Goal: Task Accomplishment & Management: Use online tool/utility

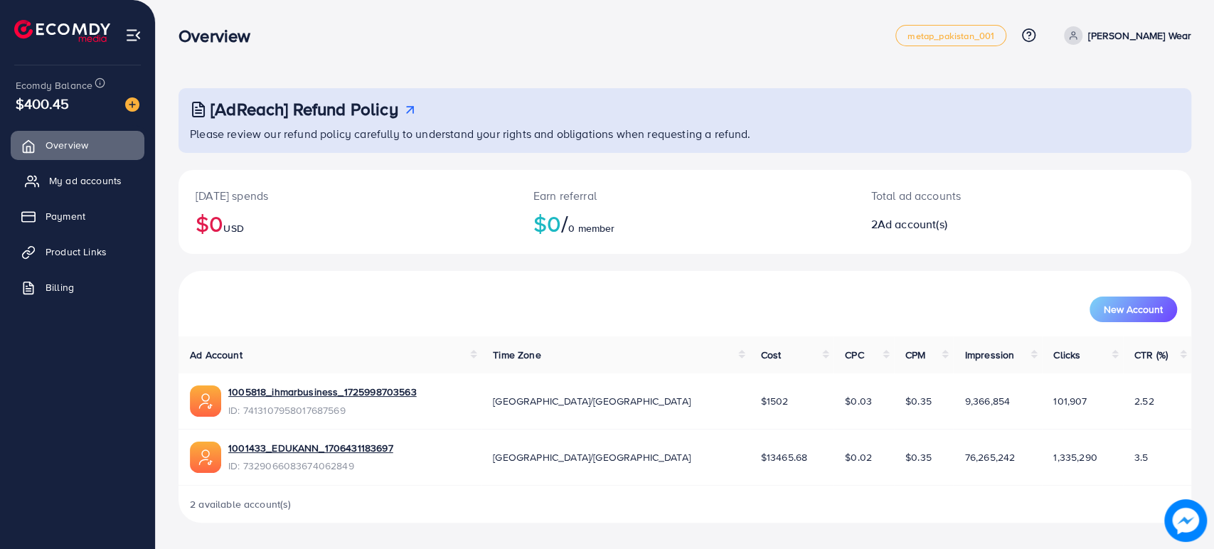
click at [80, 181] on span "My ad accounts" at bounding box center [85, 180] width 73 height 14
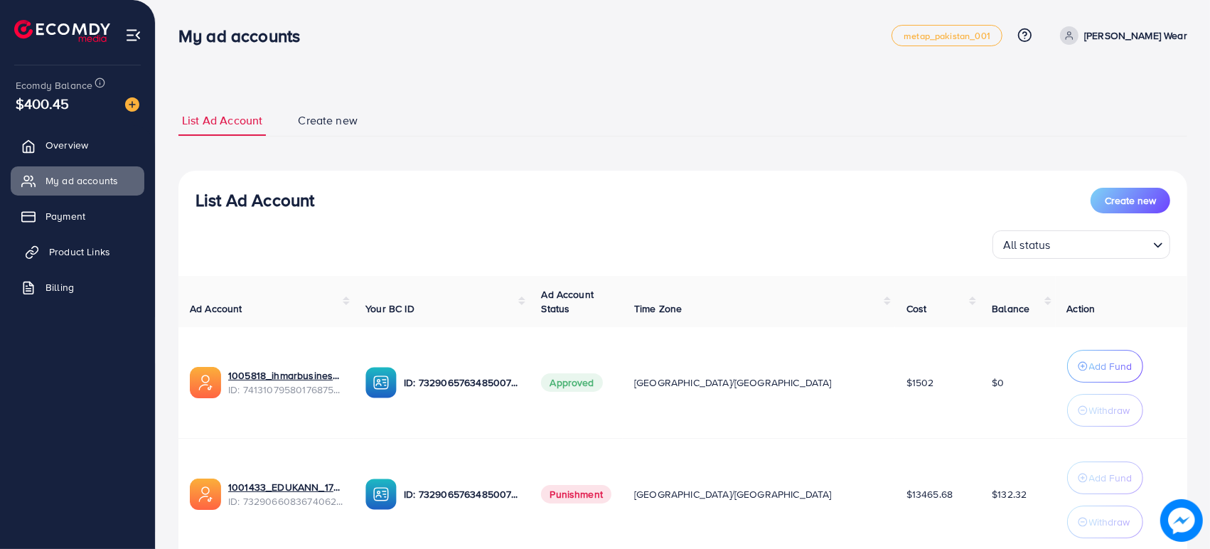
click at [74, 250] on span "Product Links" at bounding box center [79, 252] width 61 height 14
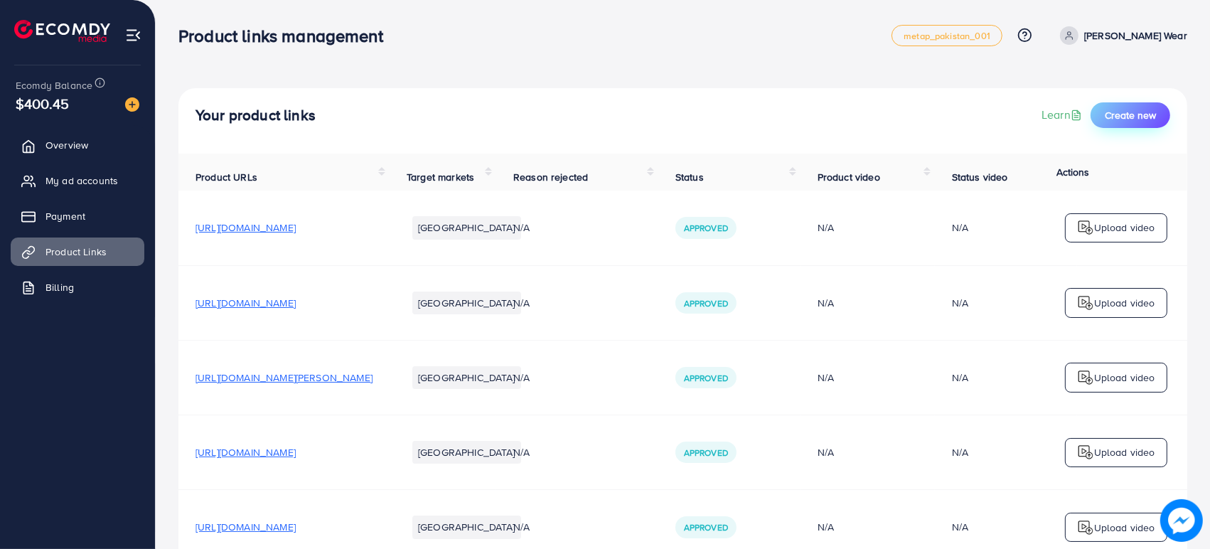
click at [1130, 117] on span "Create new" at bounding box center [1130, 115] width 51 height 14
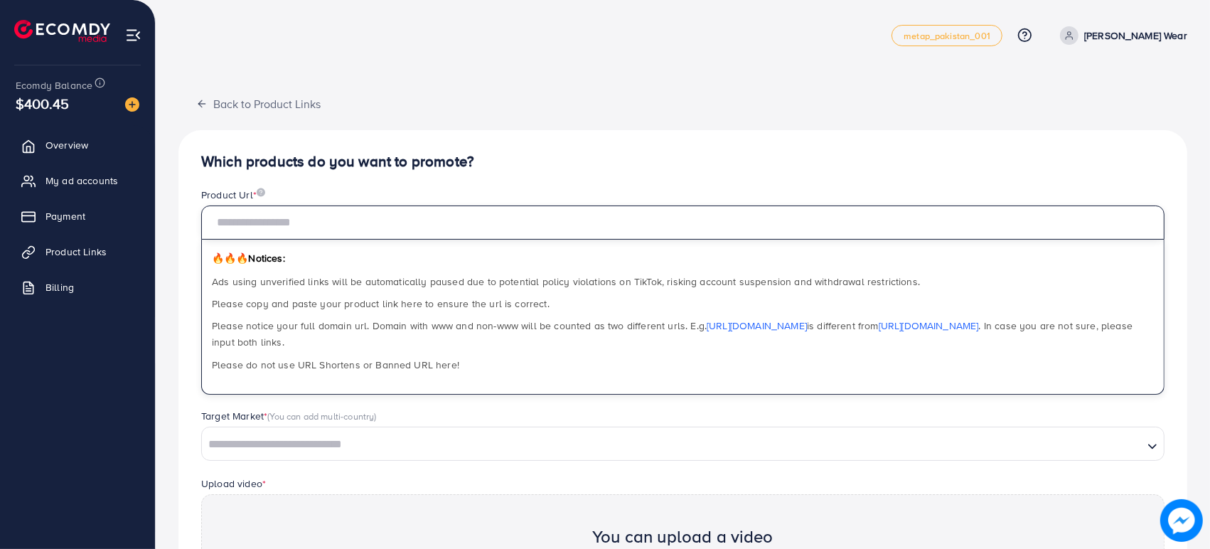
click at [513, 218] on input "text" at bounding box center [682, 222] width 963 height 34
paste input "**********"
type input "**********"
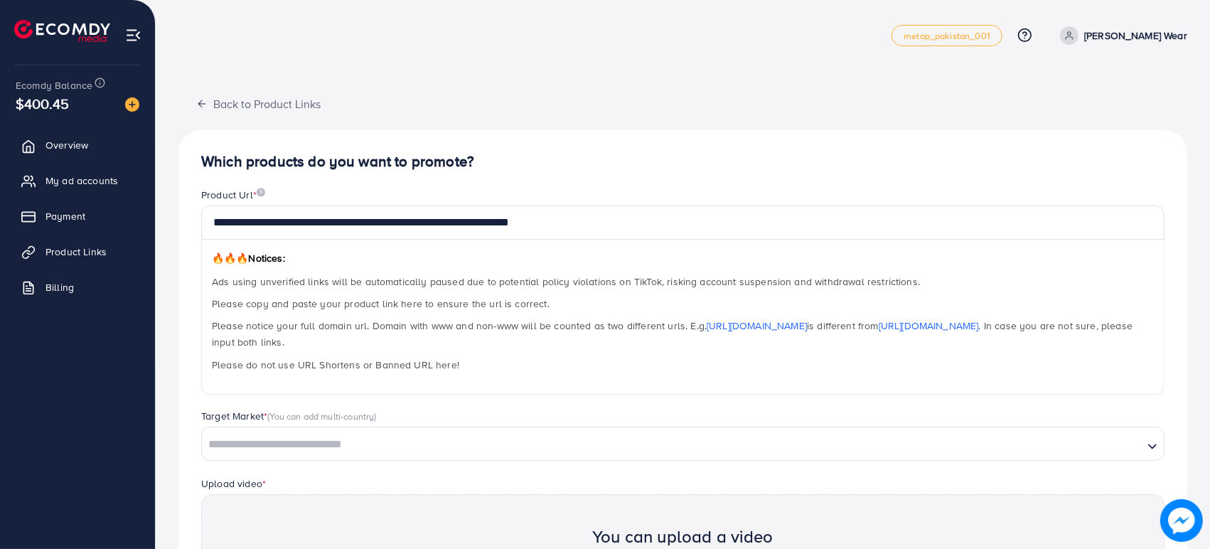
click at [588, 155] on h4 "Which products do you want to promote?" at bounding box center [682, 162] width 963 height 18
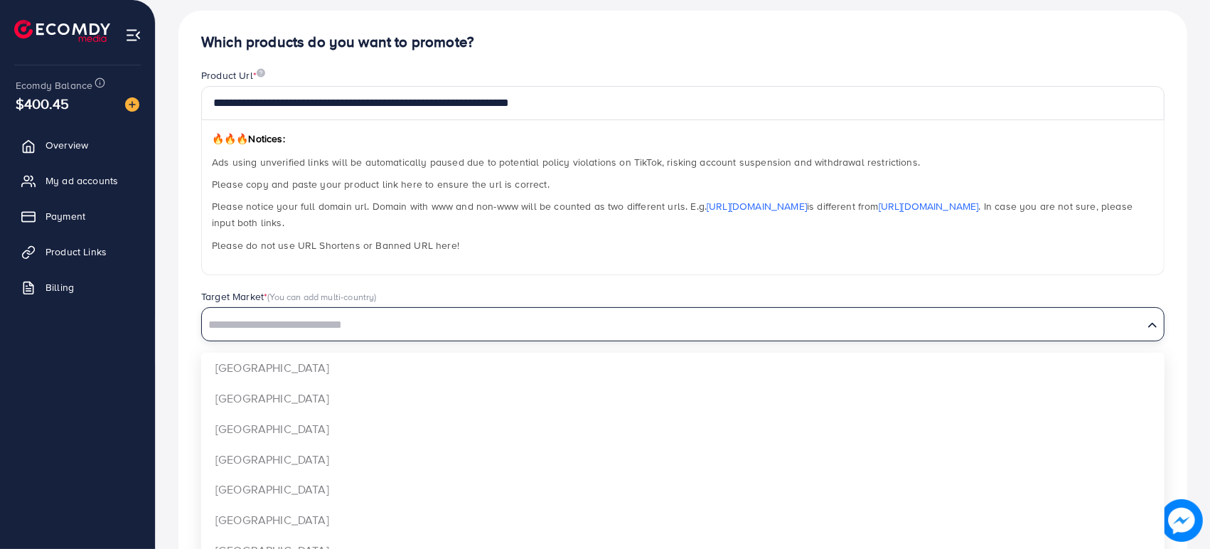
click at [354, 332] on input "Search for option" at bounding box center [672, 325] width 938 height 22
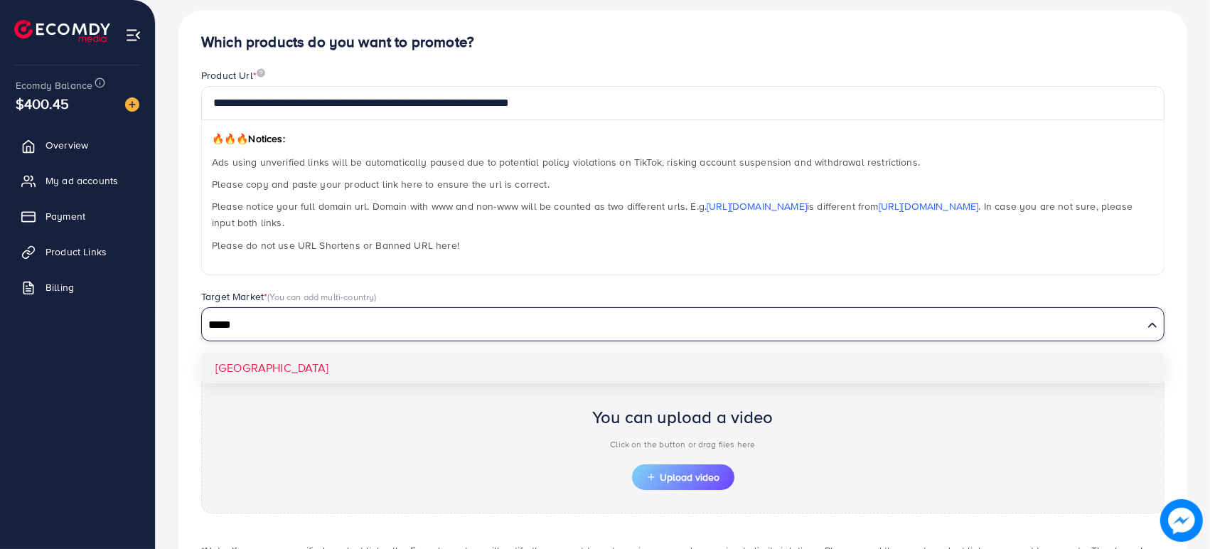
type input "*****"
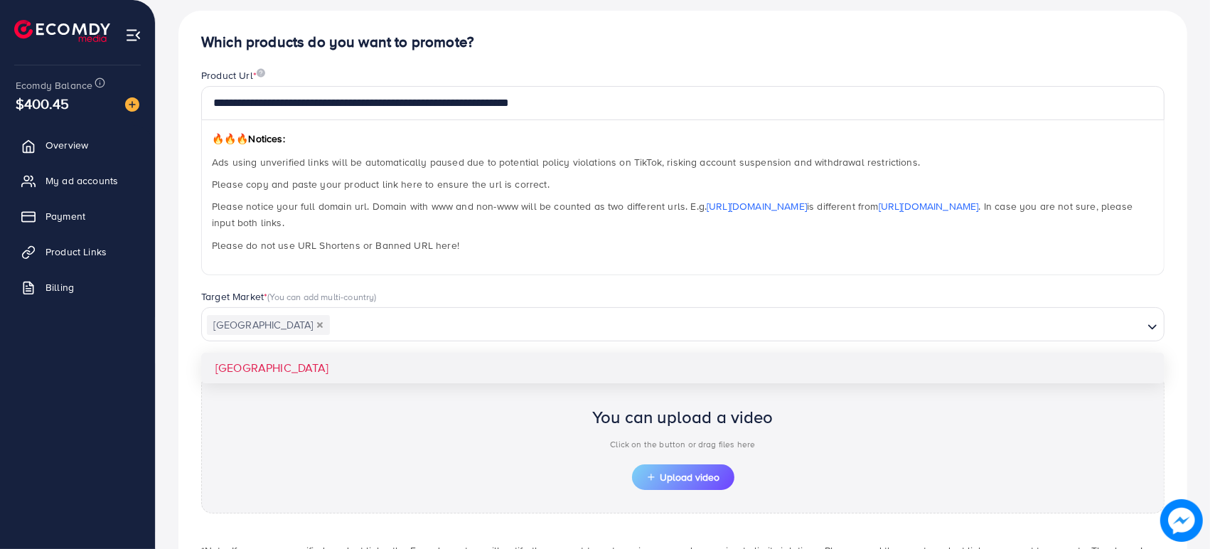
click at [391, 362] on div "**********" at bounding box center [682, 318] width 1009 height 614
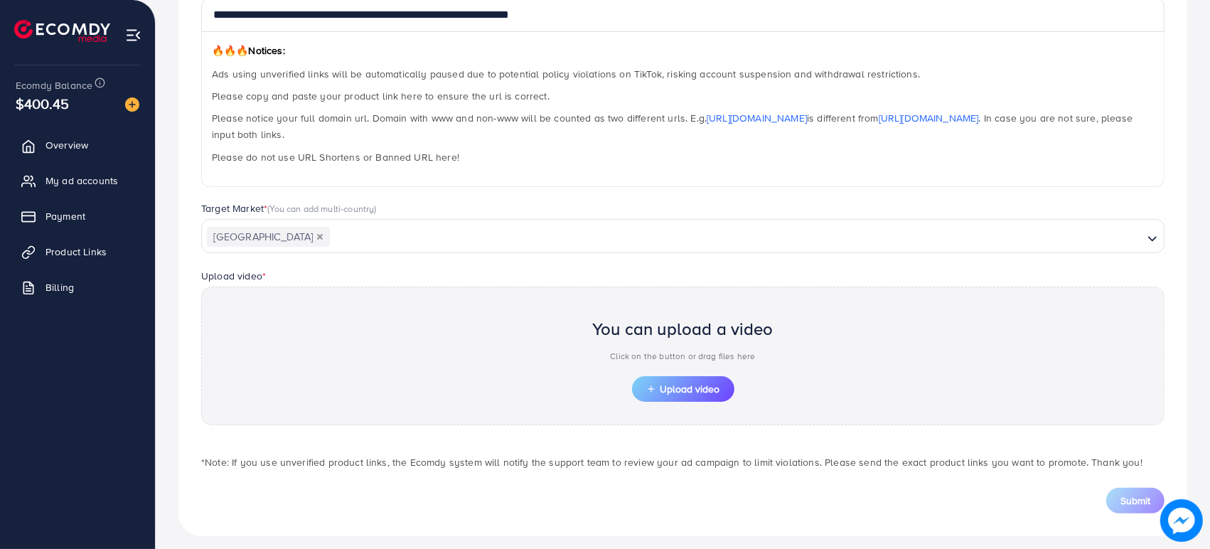
scroll to position [209, 0]
click at [670, 395] on button "Upload video" at bounding box center [683, 388] width 102 height 26
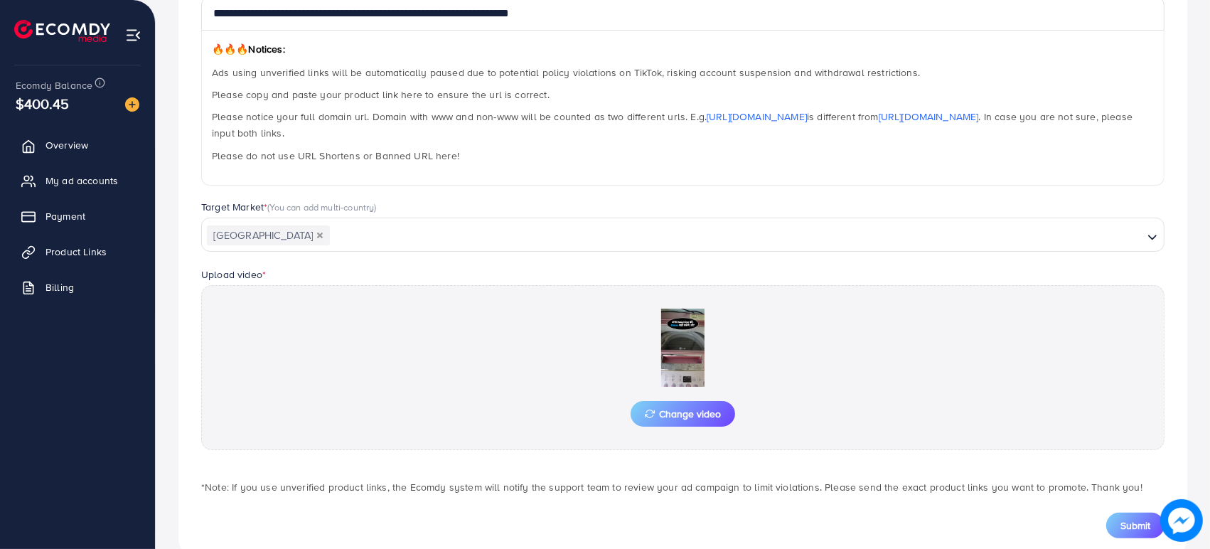
scroll to position [242, 0]
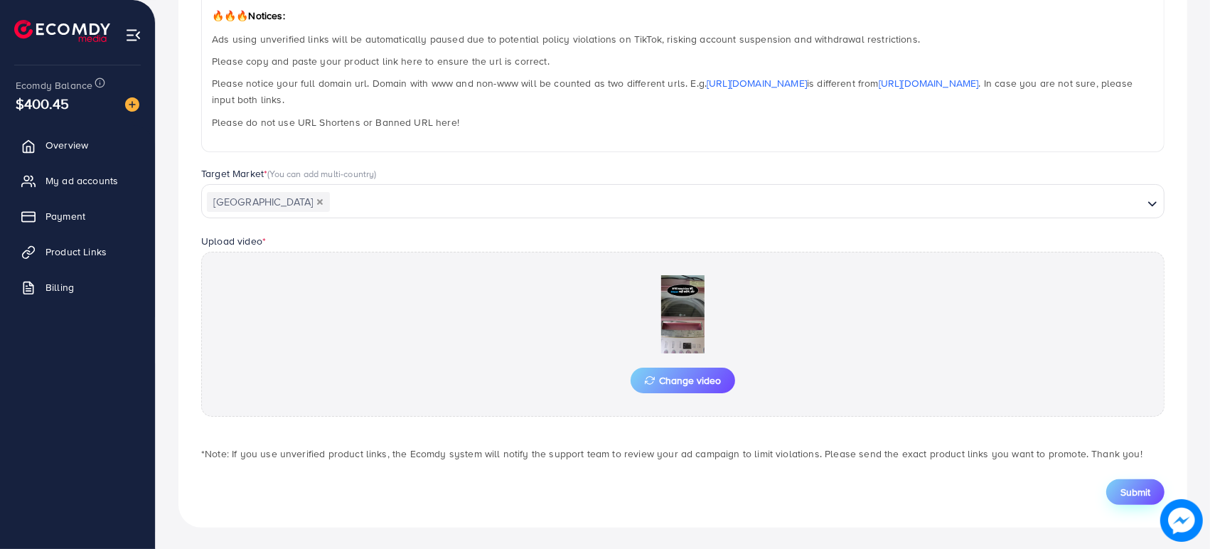
click at [1131, 489] on span "Submit" at bounding box center [1135, 492] width 30 height 14
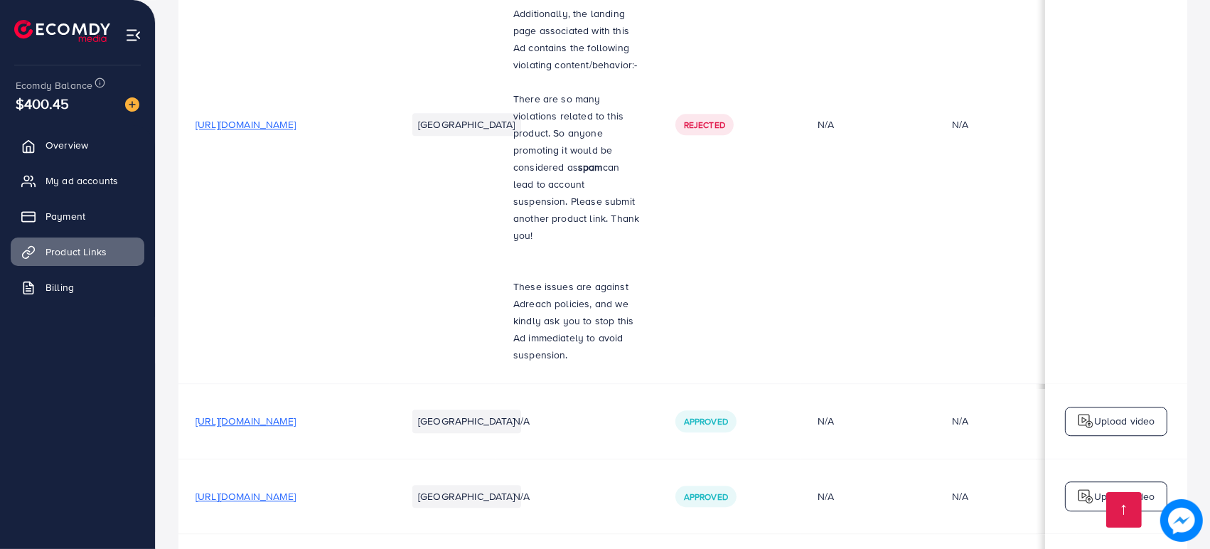
scroll to position [10061, 0]
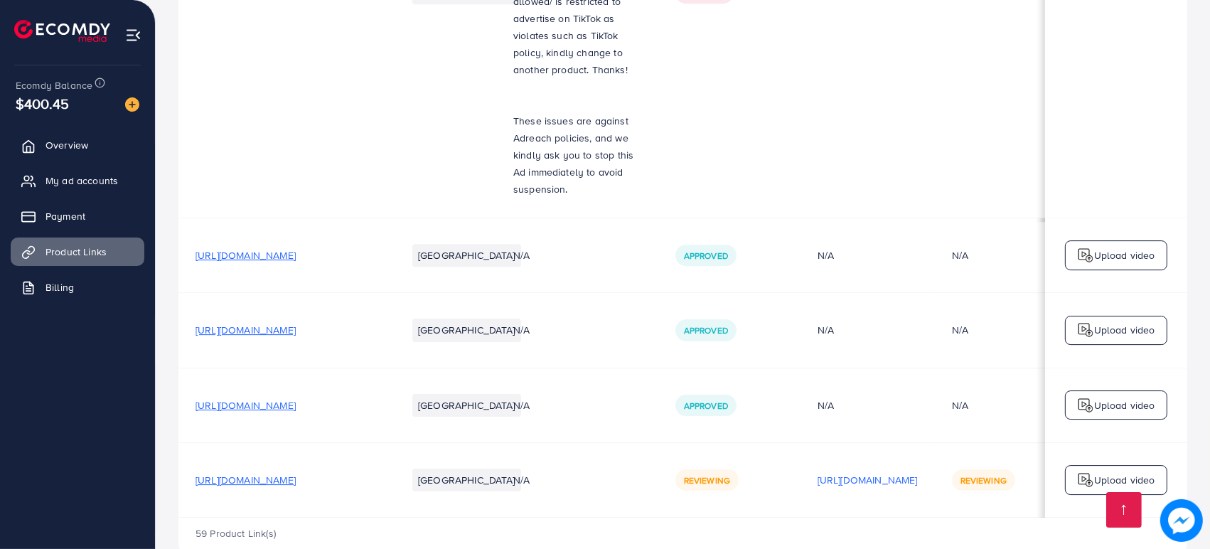
click at [1145, 465] on div "Upload video" at bounding box center [1116, 480] width 102 height 30
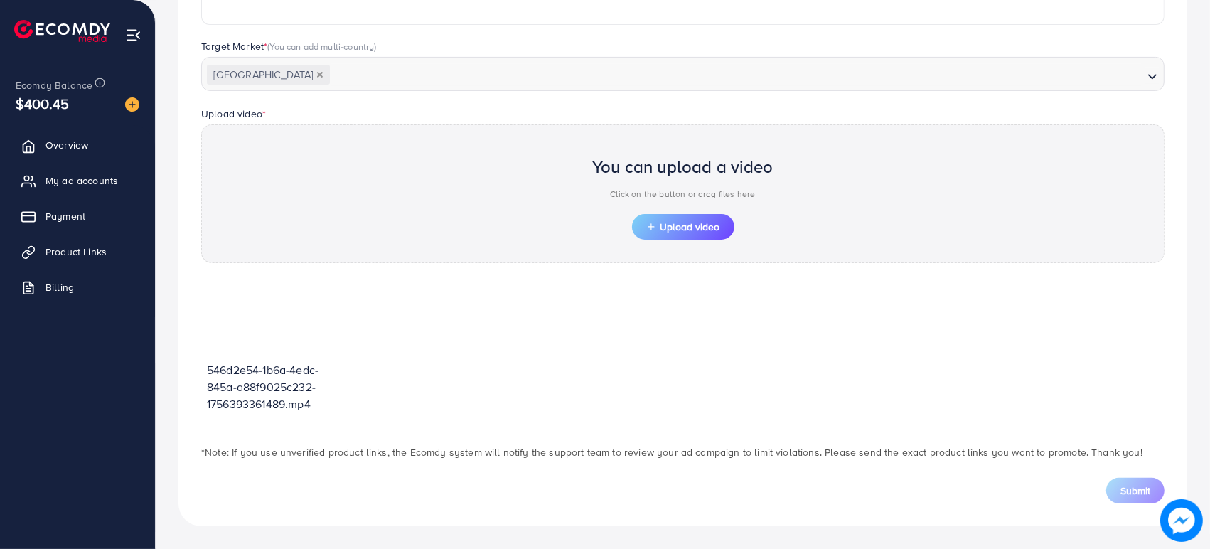
scroll to position [368, 0]
click at [693, 230] on span "Upload video" at bounding box center [683, 228] width 74 height 10
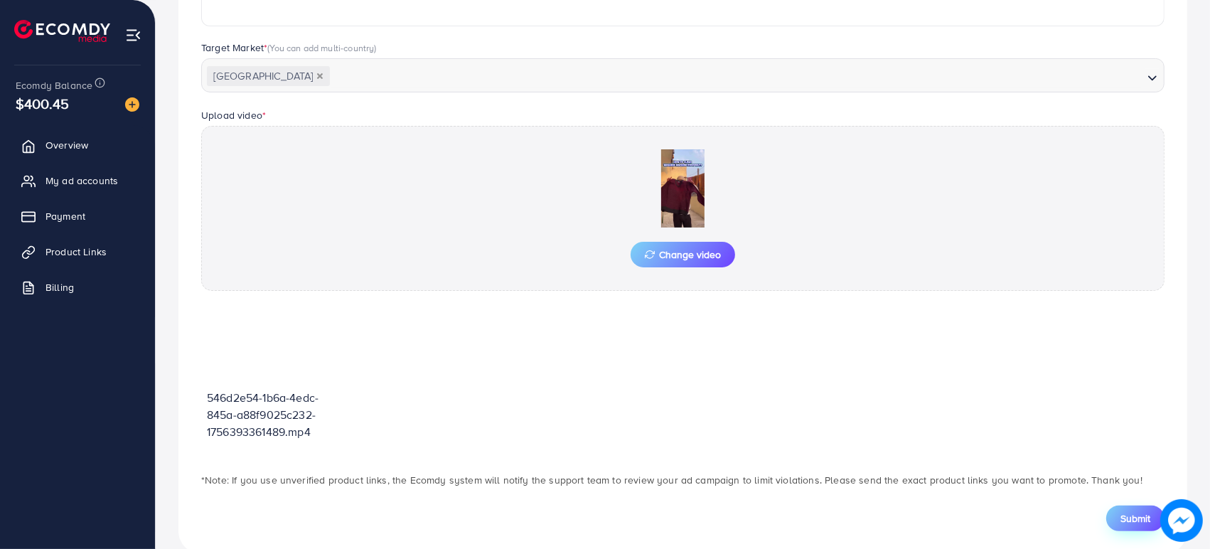
click at [1125, 515] on span "Submit" at bounding box center [1135, 518] width 30 height 14
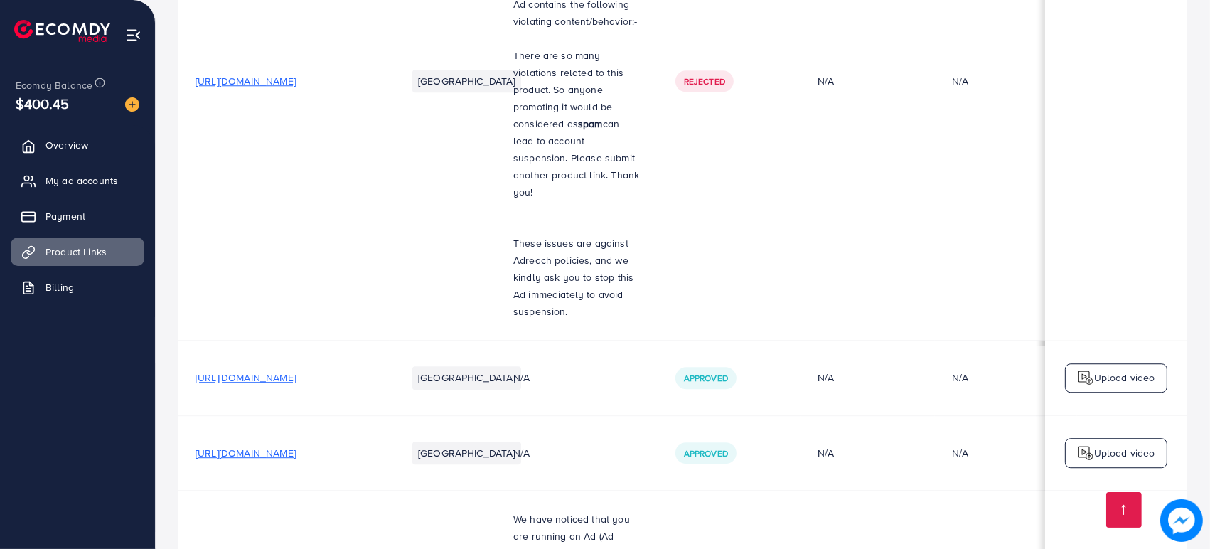
scroll to position [10082, 0]
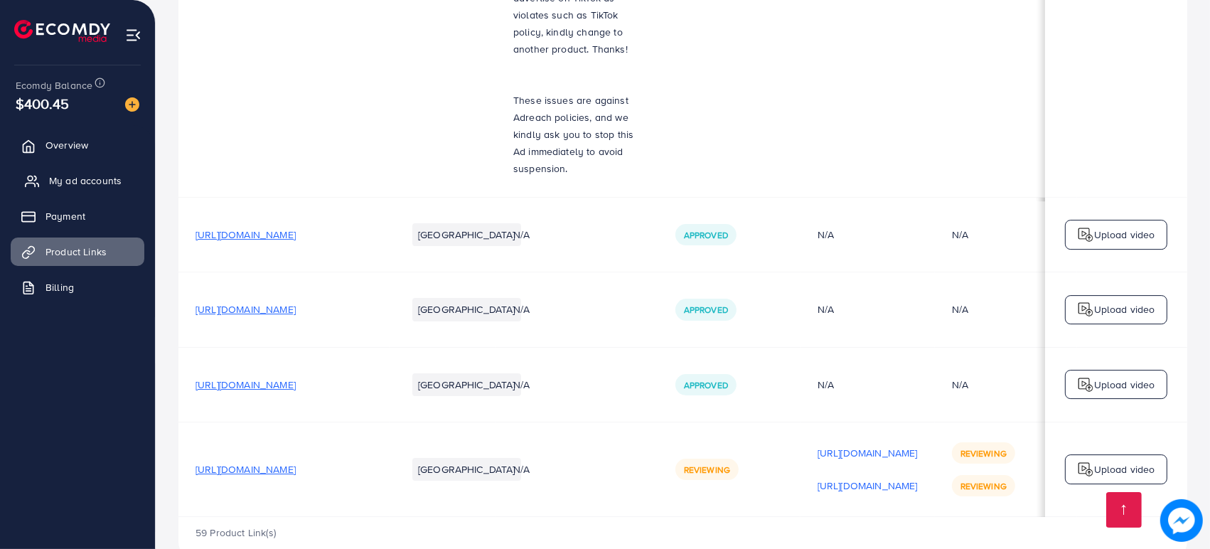
click at [100, 166] on link "My ad accounts" at bounding box center [78, 180] width 134 height 28
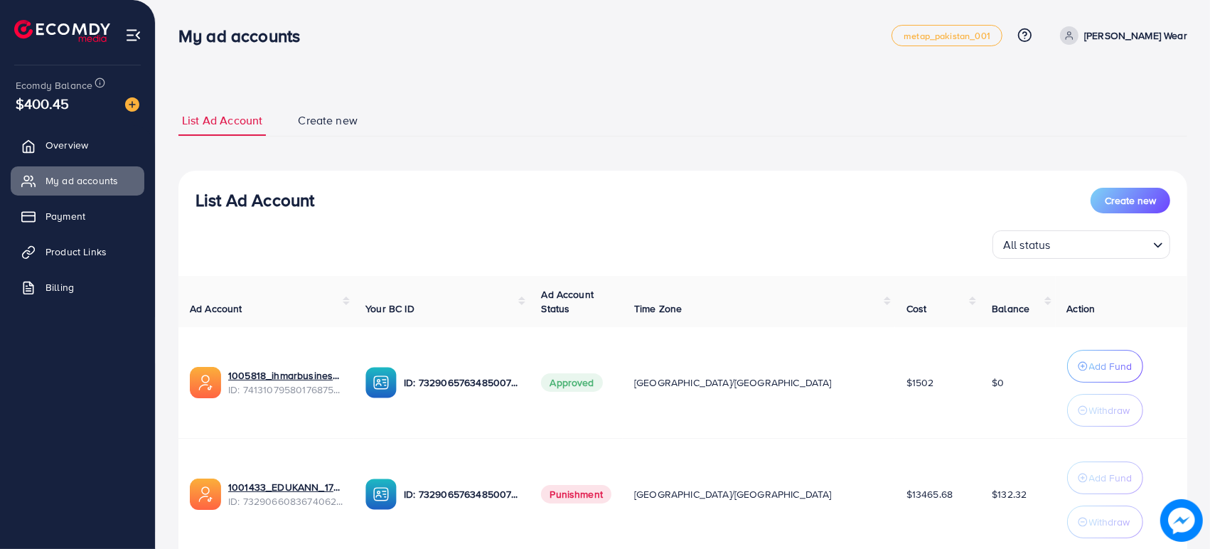
click at [1187, 39] on div "List Ad Account Create new List Ad Account Create new All status Loading... Ad …" at bounding box center [683, 326] width 1054 height 653
click at [1178, 39] on p "[PERSON_NAME] Wear" at bounding box center [1135, 35] width 103 height 17
click at [1146, 85] on link "Profile" at bounding box center [1119, 85] width 135 height 32
select select "********"
select select "******"
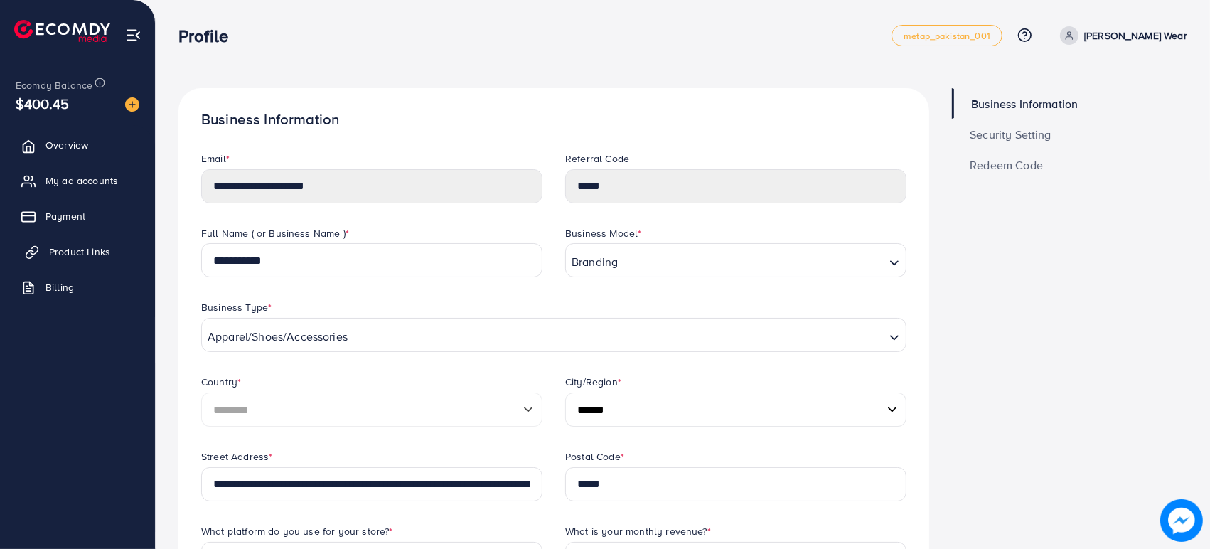
click at [80, 245] on span "Product Links" at bounding box center [79, 252] width 61 height 14
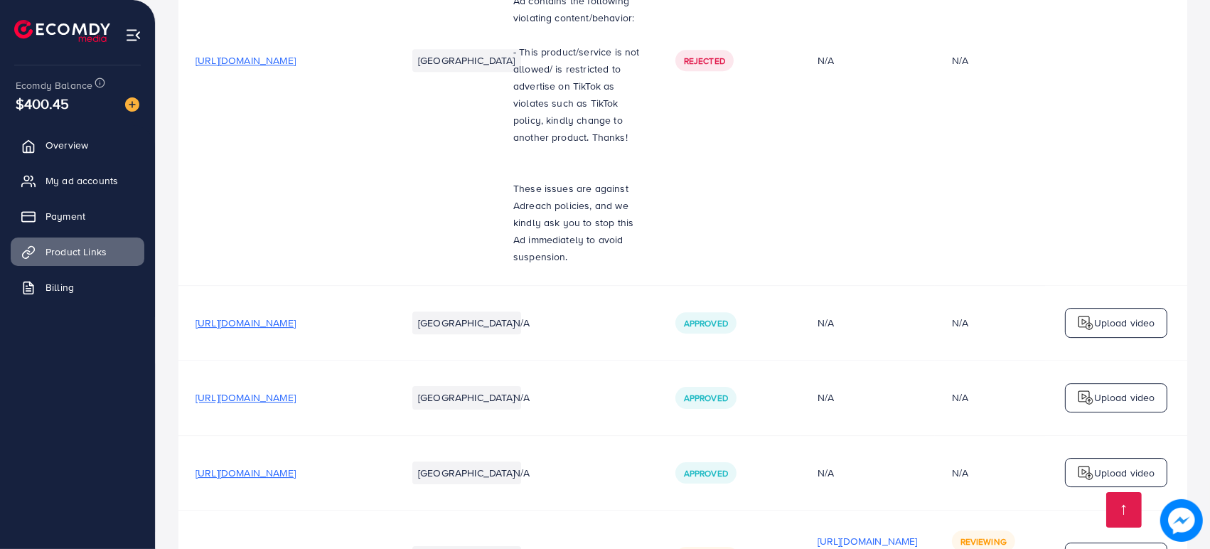
scroll to position [10082, 0]
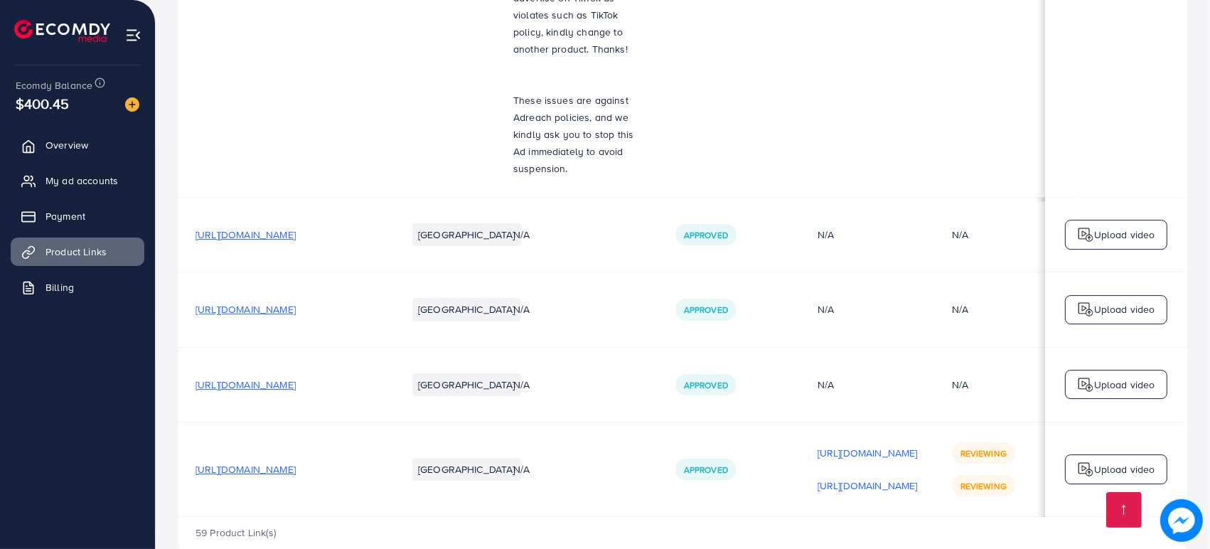
scroll to position [0, 137]
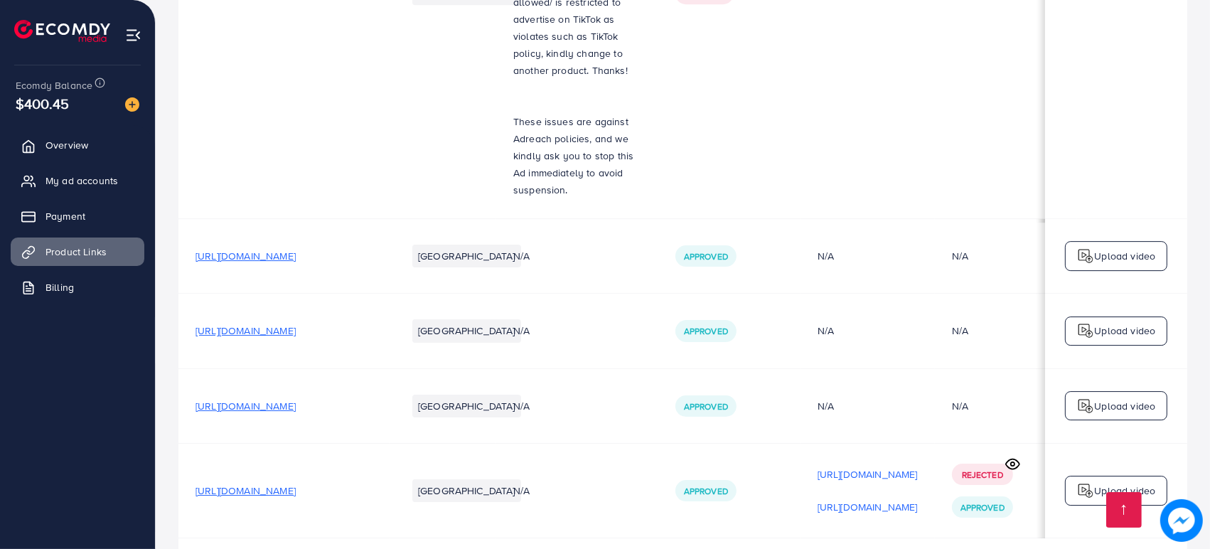
scroll to position [0, 137]
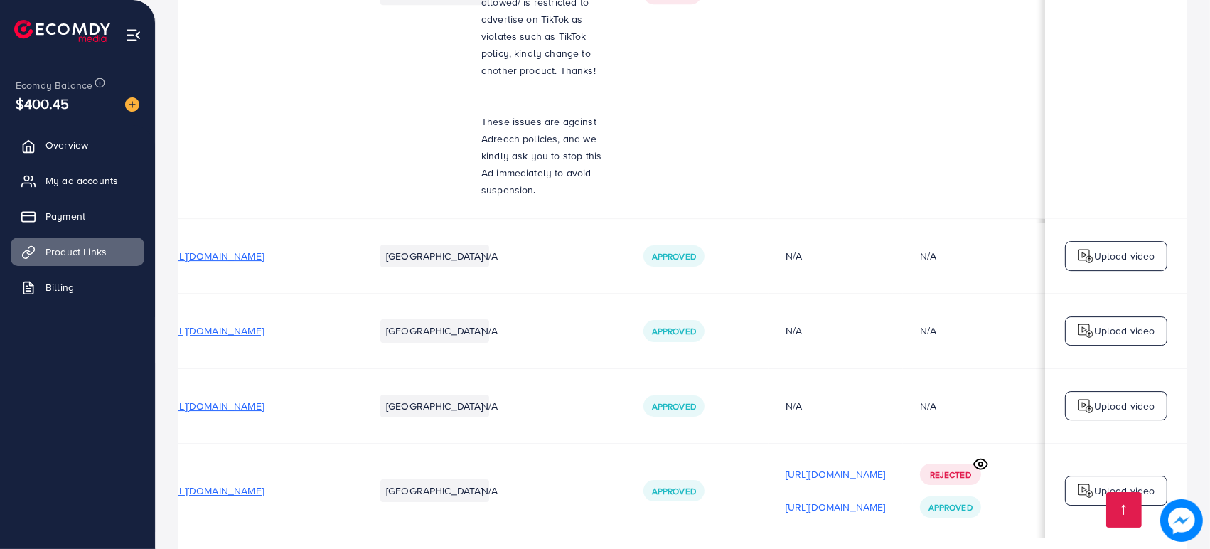
click at [976, 459] on icon at bounding box center [981, 464] width 14 height 10
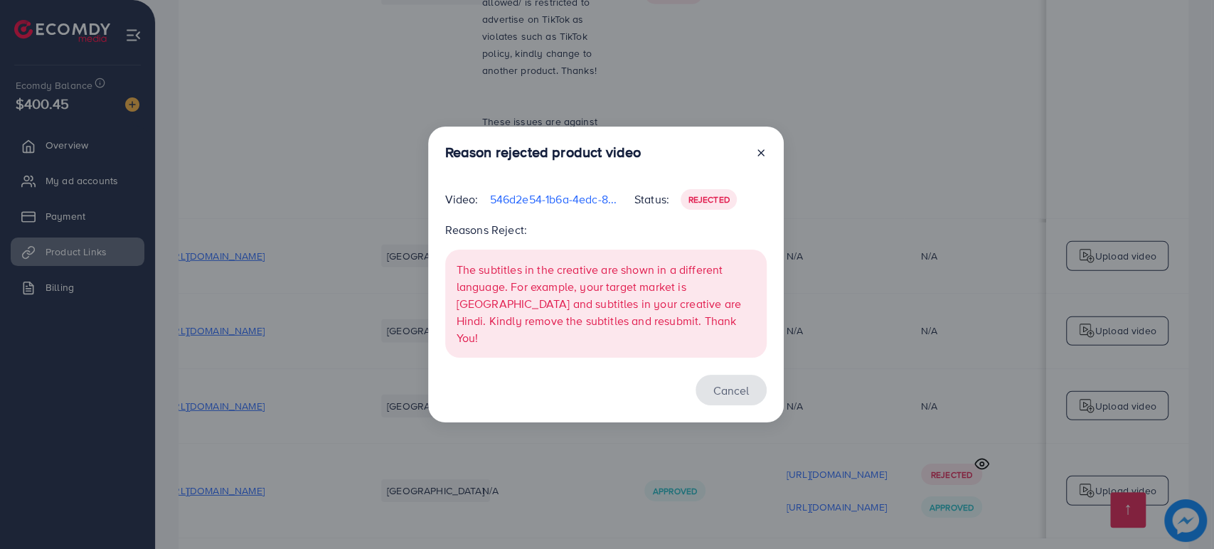
click at [728, 391] on button "Cancel" at bounding box center [730, 390] width 71 height 31
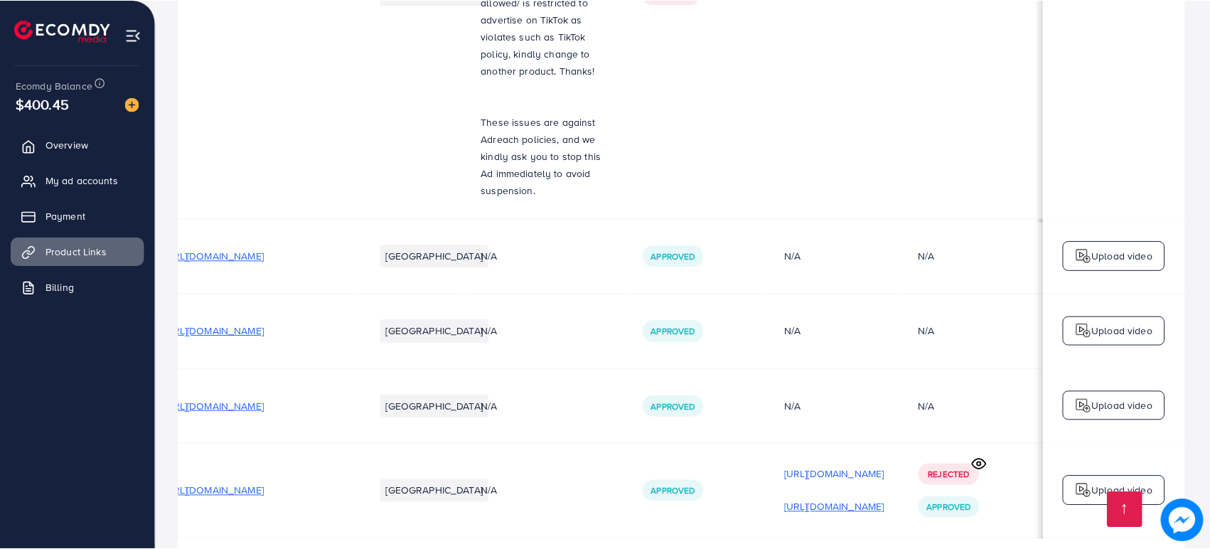
scroll to position [0, 134]
click at [859, 496] on div "[URL][DOMAIN_NAME]" at bounding box center [836, 506] width 100 height 21
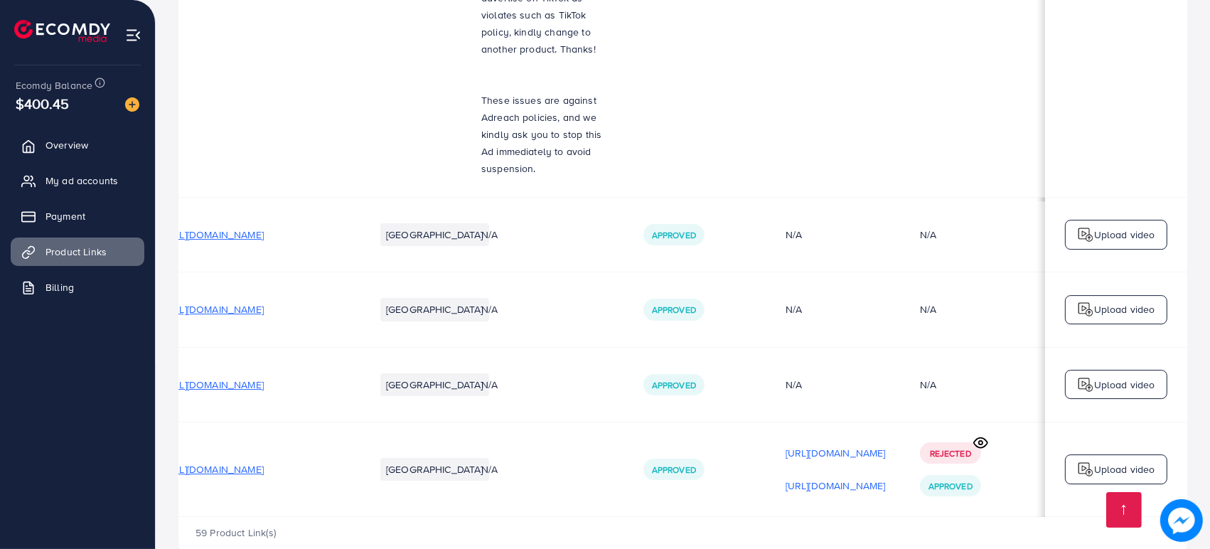
click at [1109, 461] on p "Upload video" at bounding box center [1124, 469] width 61 height 17
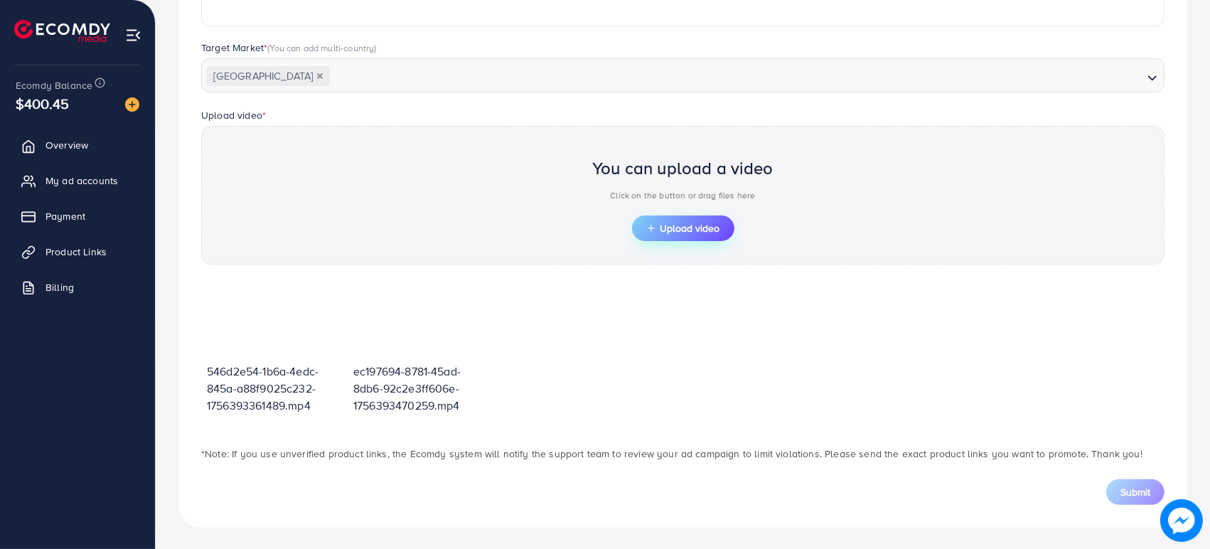
click at [654, 229] on icon "button" at bounding box center [651, 228] width 10 height 10
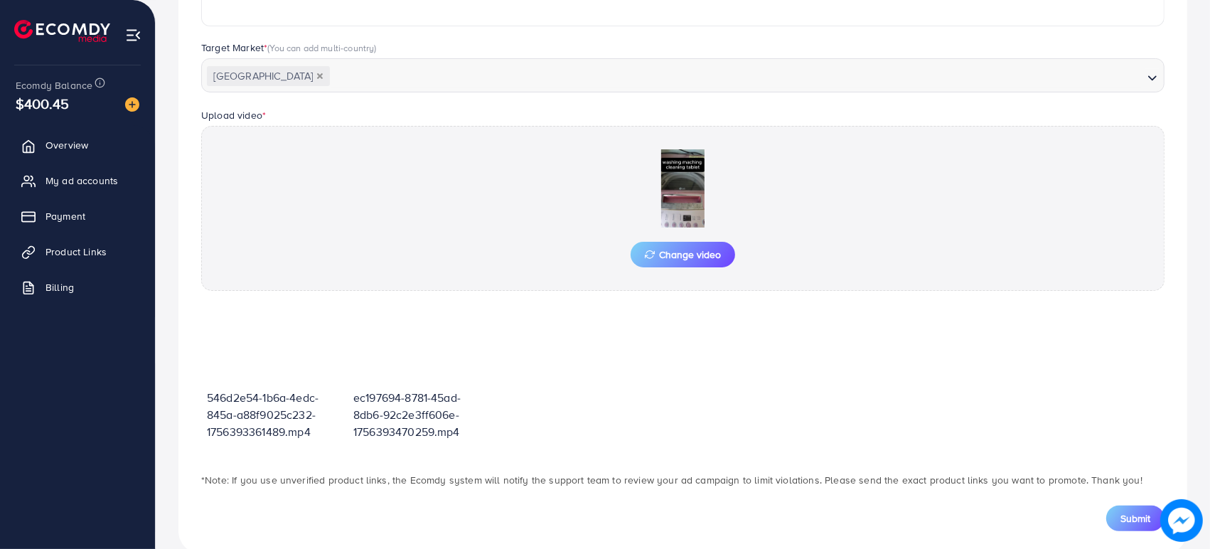
scroll to position [395, 0]
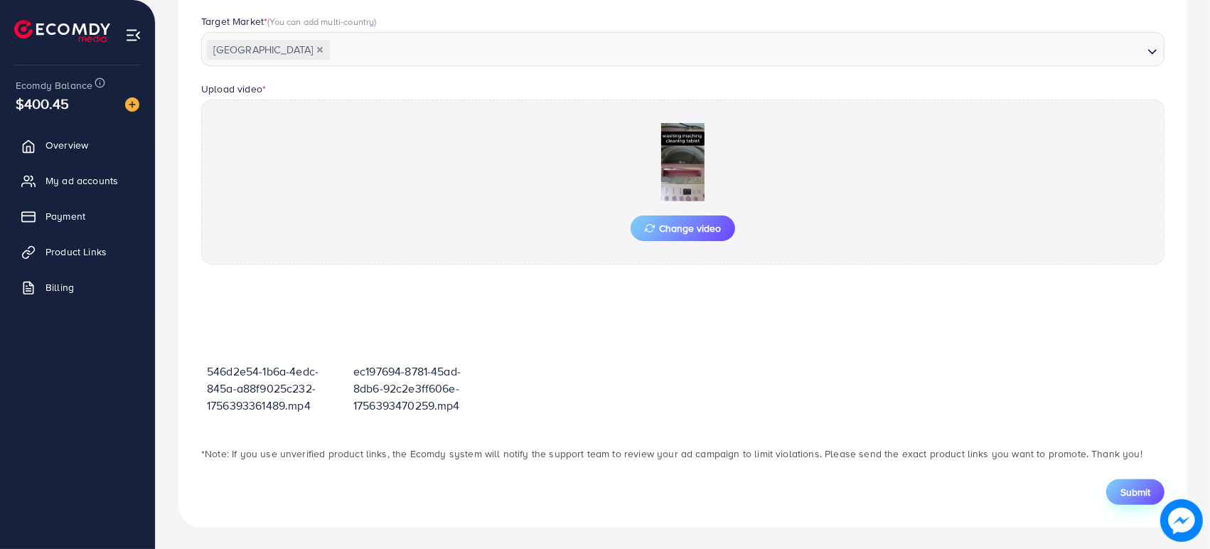
click at [1130, 494] on span "Submit" at bounding box center [1135, 492] width 30 height 14
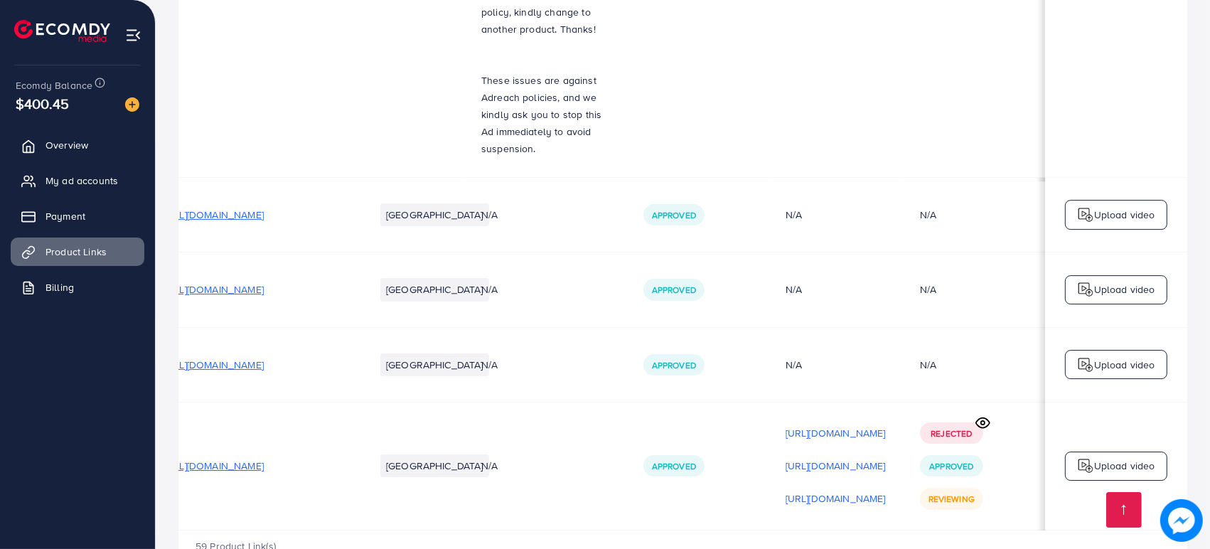
scroll to position [0, 137]
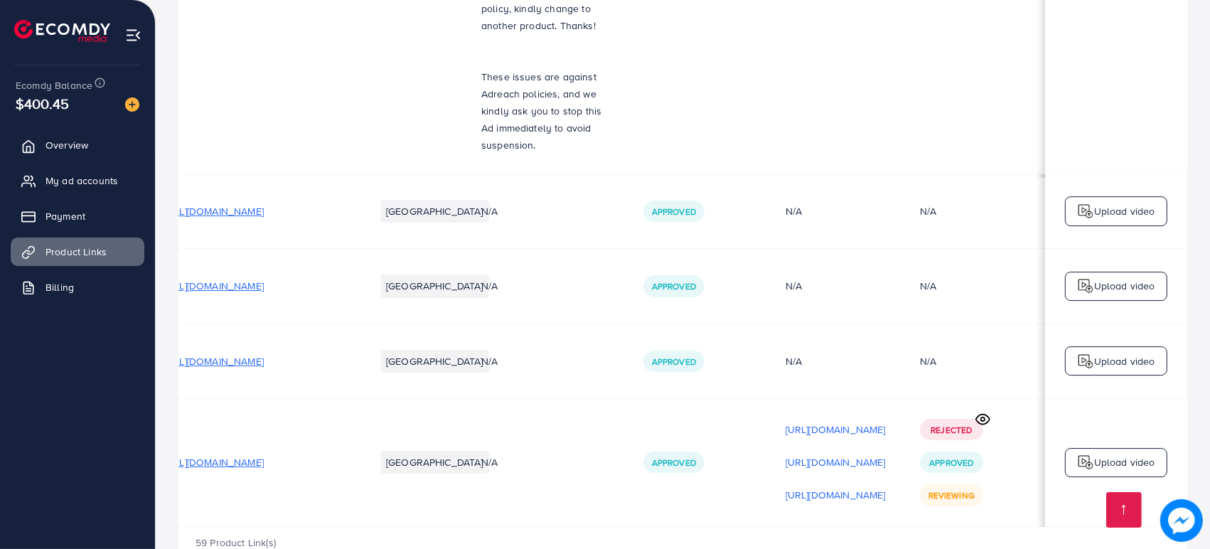
scroll to position [0, 139]
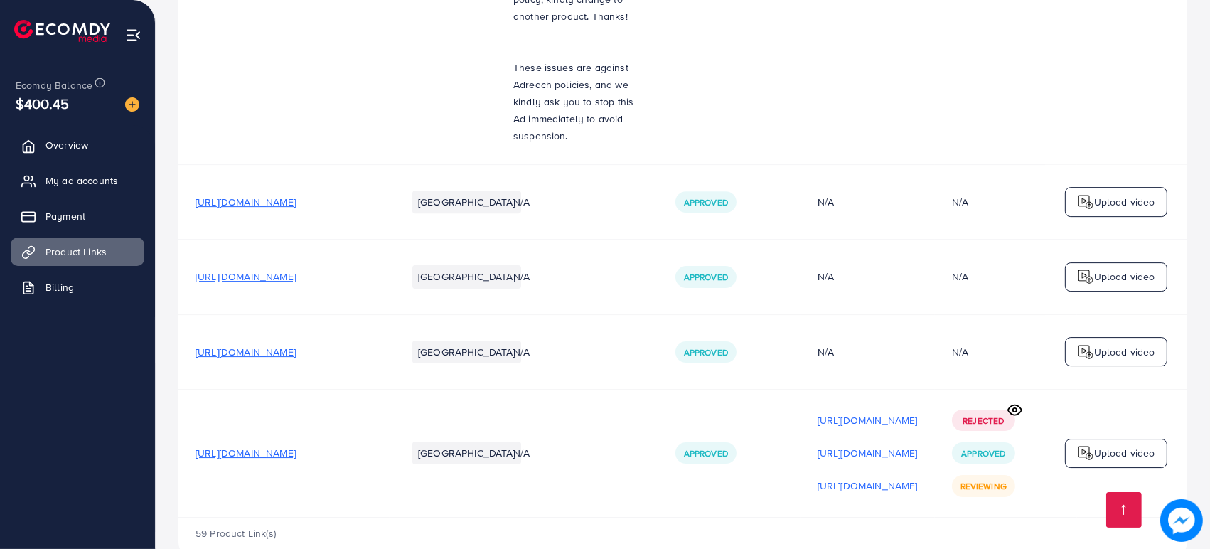
scroll to position [0, 137]
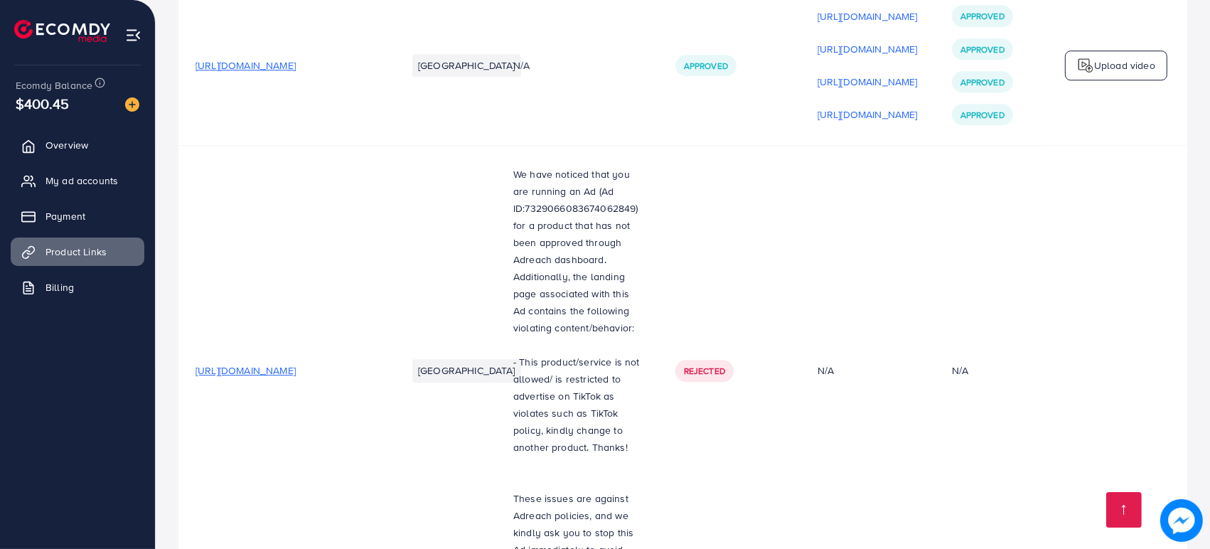
scroll to position [4324, 0]
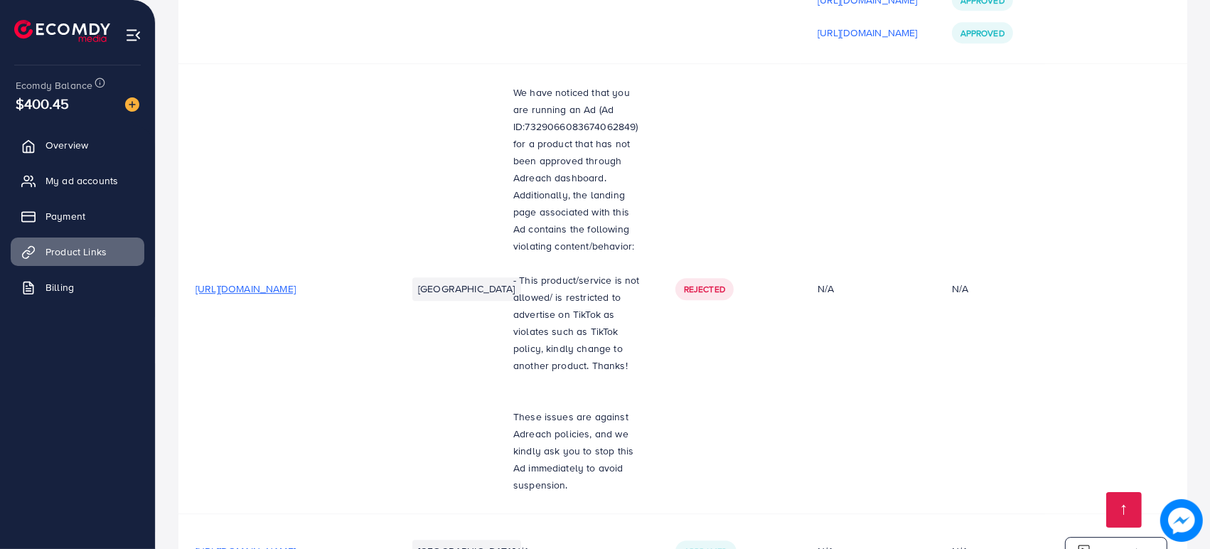
drag, startPoint x: 1206, startPoint y: 522, endPoint x: 1212, endPoint y: 517, distance: 8.1
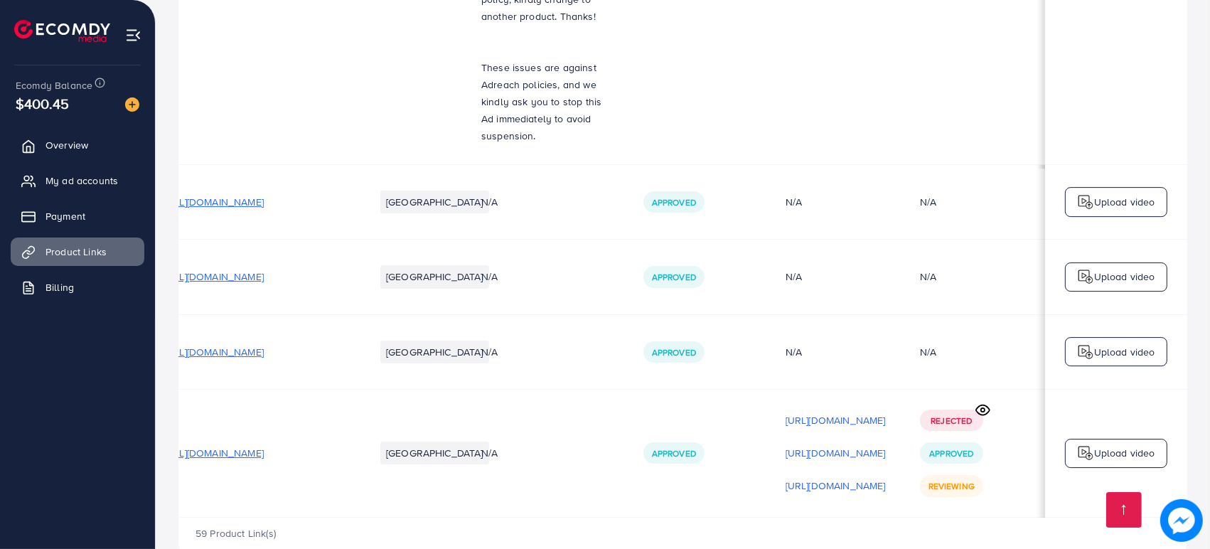
scroll to position [0, 137]
click at [643, 442] on div "Approved" at bounding box center [673, 452] width 61 height 21
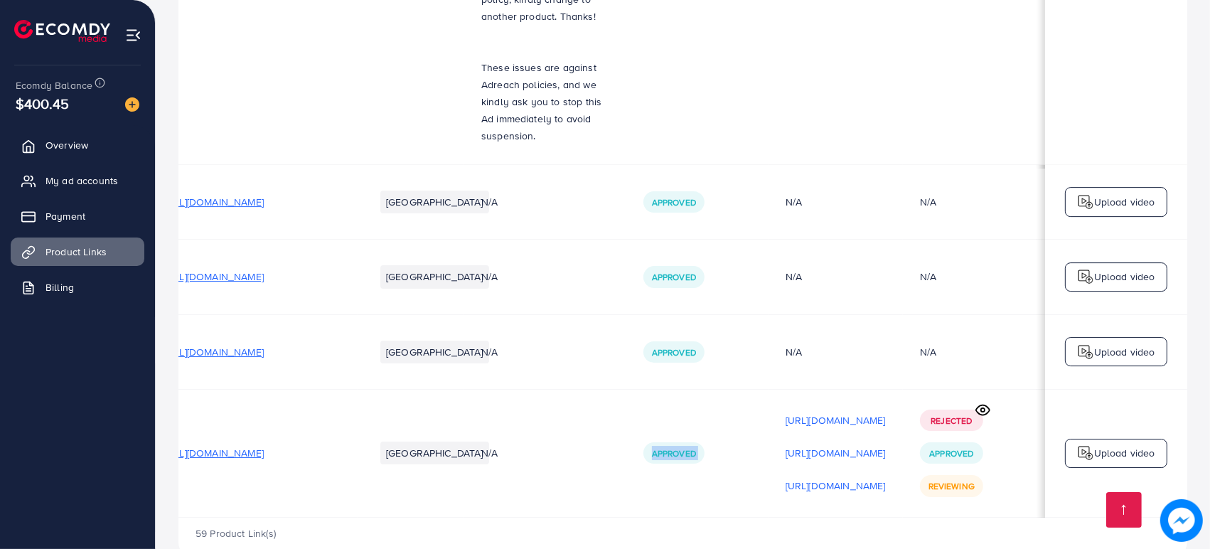
click at [643, 442] on div "Approved" at bounding box center [673, 452] width 61 height 21
click at [652, 447] on span "Approved" at bounding box center [674, 453] width 44 height 12
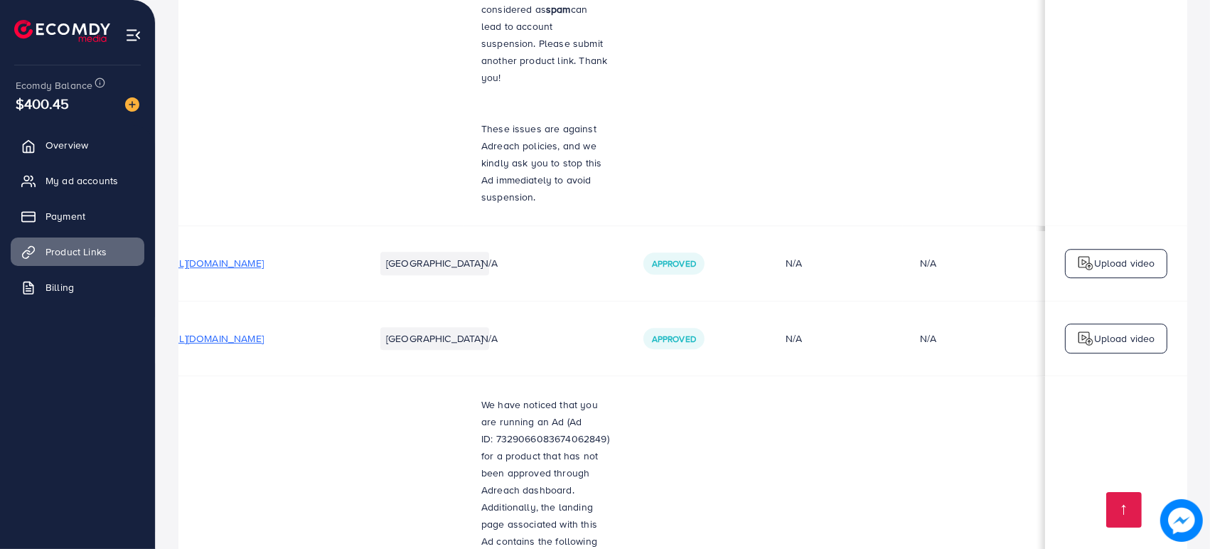
scroll to position [10115, 0]
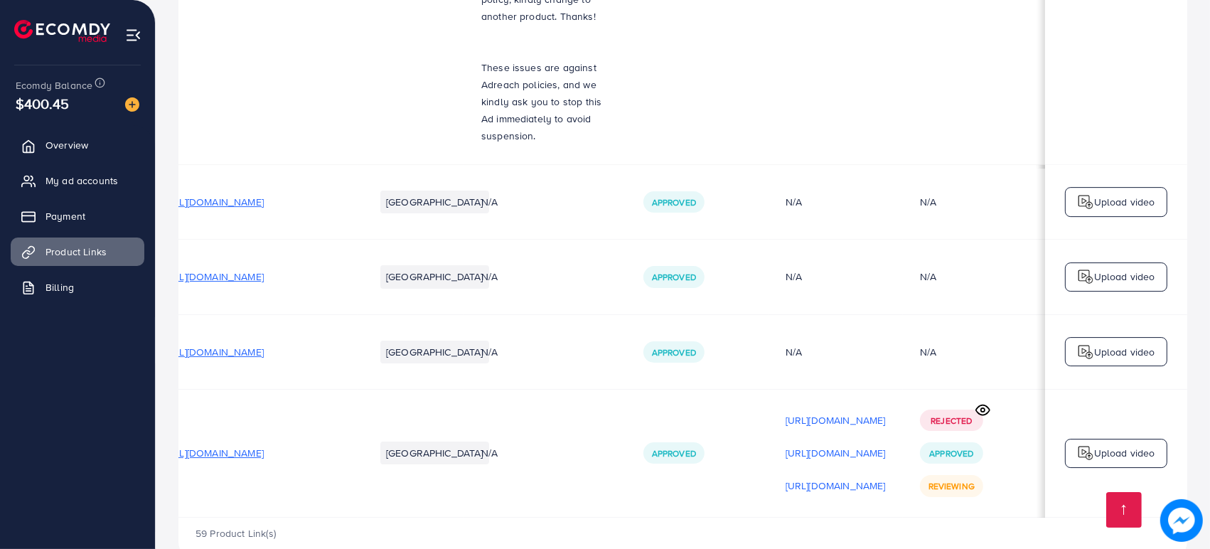
click at [1139, 444] on p "Upload video" at bounding box center [1124, 452] width 61 height 17
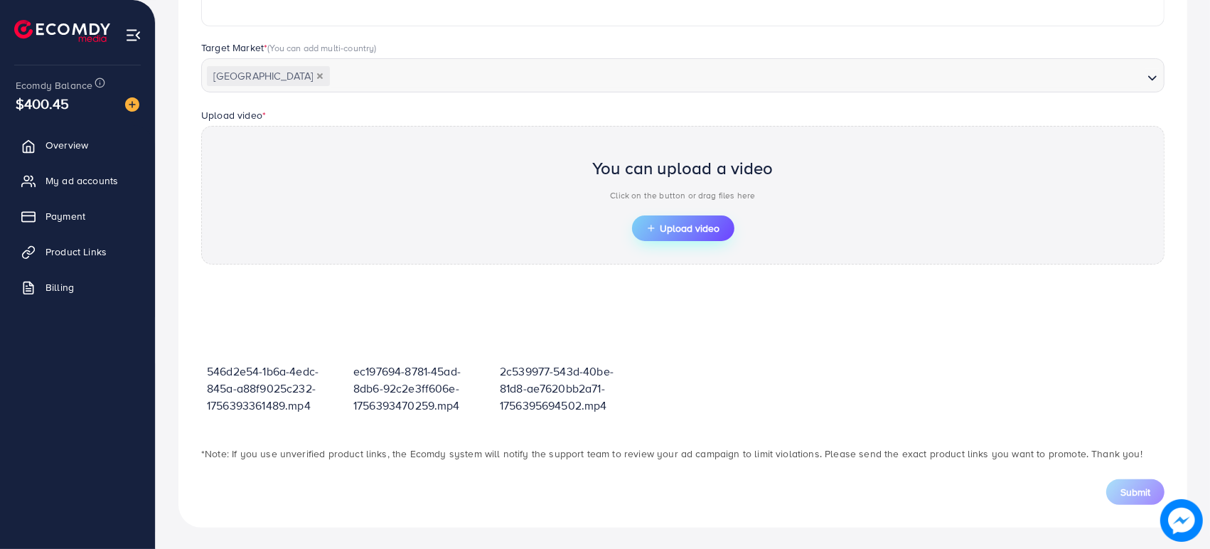
click at [682, 226] on span "Upload video" at bounding box center [683, 228] width 74 height 10
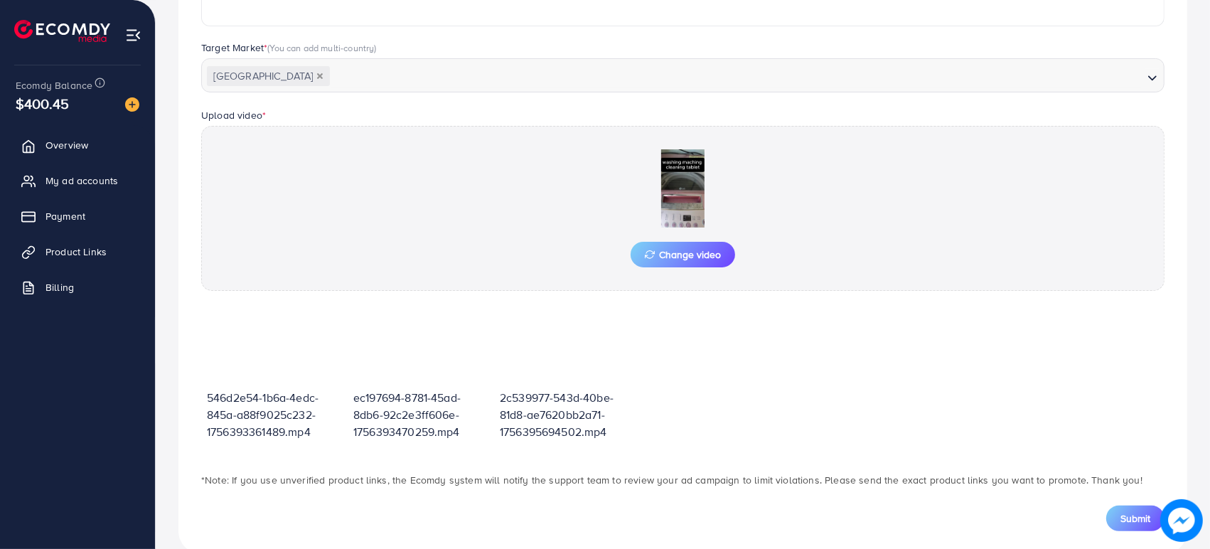
scroll to position [395, 0]
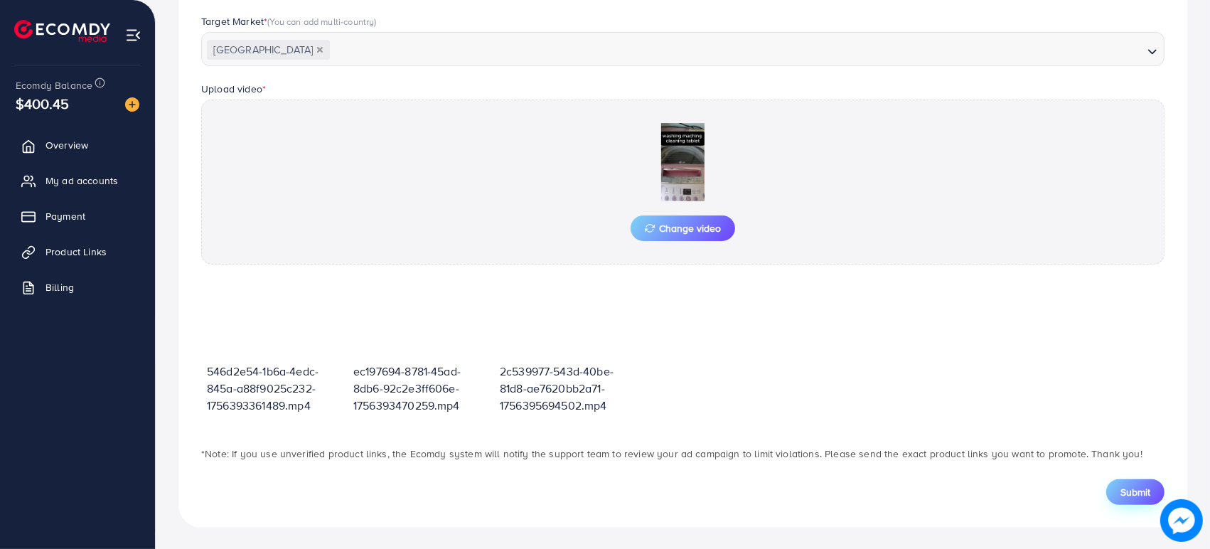
click at [1133, 493] on span "Submit" at bounding box center [1135, 492] width 30 height 14
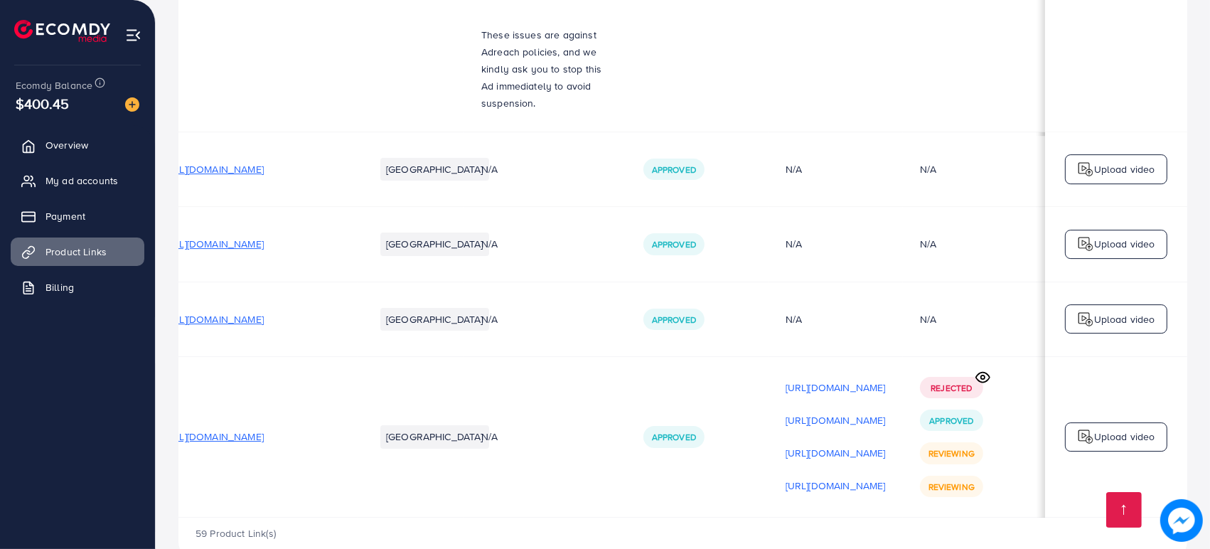
scroll to position [0, 139]
